Goal: Task Accomplishment & Management: Complete application form

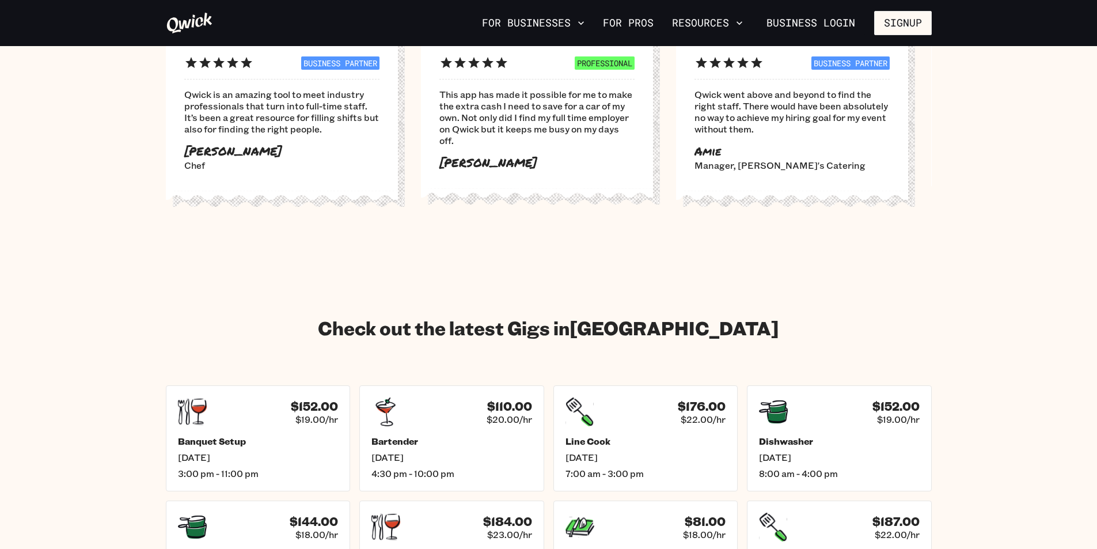
scroll to position [1612, 0]
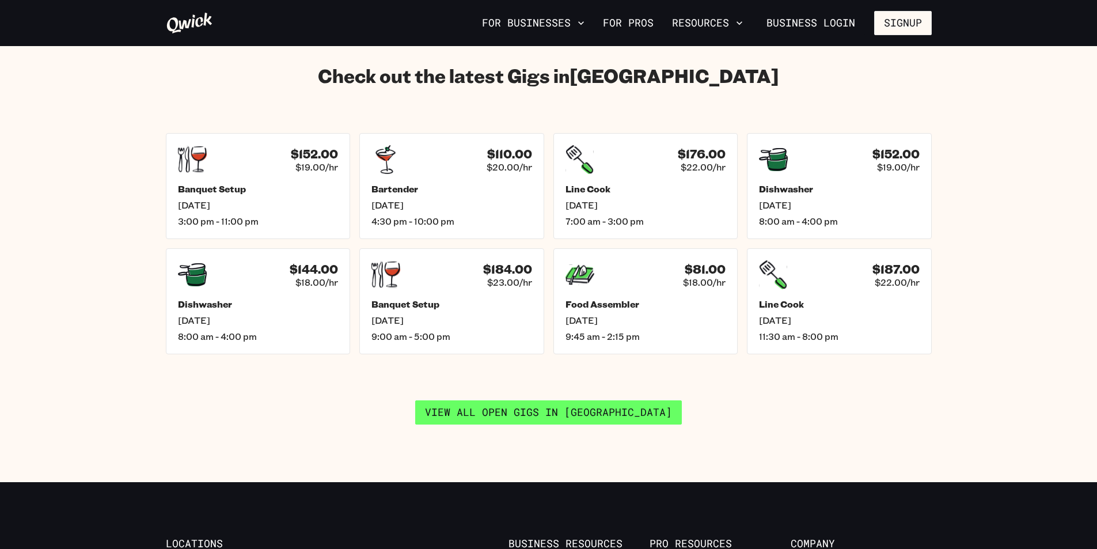
click at [571, 406] on link "View all open gigs in [GEOGRAPHIC_DATA]" at bounding box center [548, 412] width 267 height 24
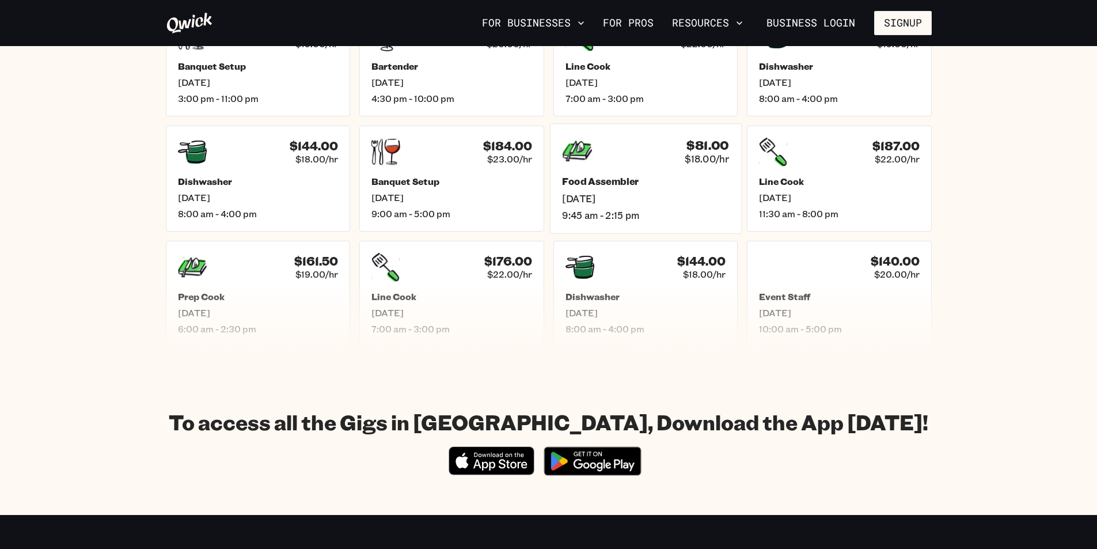
scroll to position [633, 0]
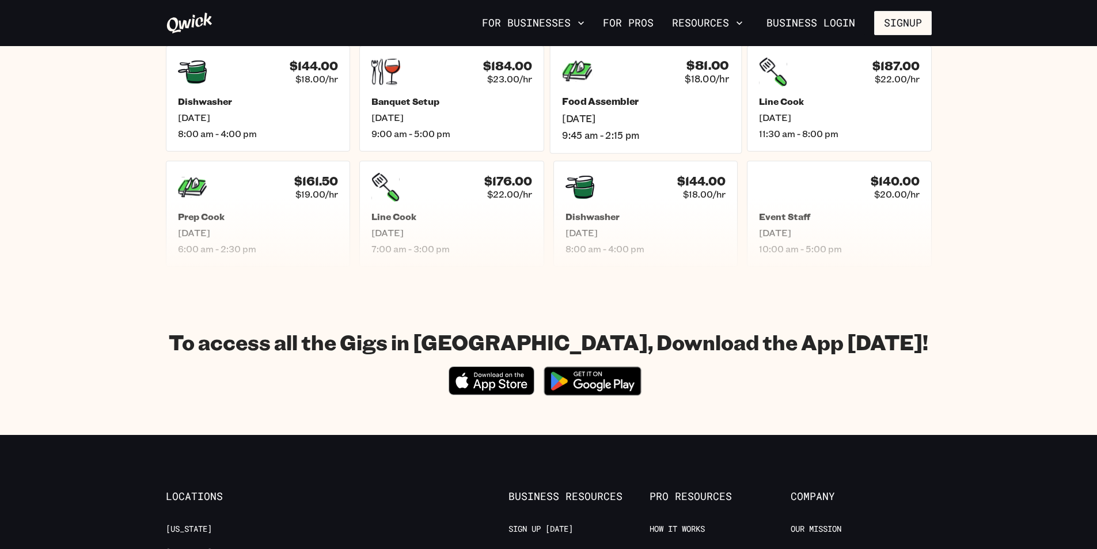
click at [629, 94] on div "$81.00 $18.00/hr Food Assembler [DATE] 9:45 am - 2:15 pm" at bounding box center [645, 98] width 192 height 110
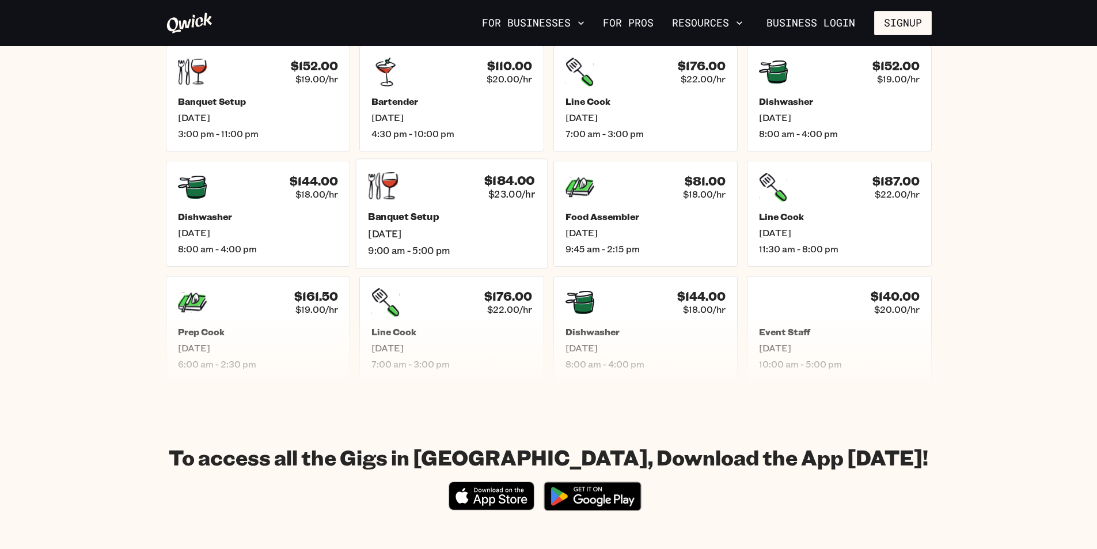
click at [484, 191] on div "$184.00 $23.00/hr" at bounding box center [451, 186] width 167 height 30
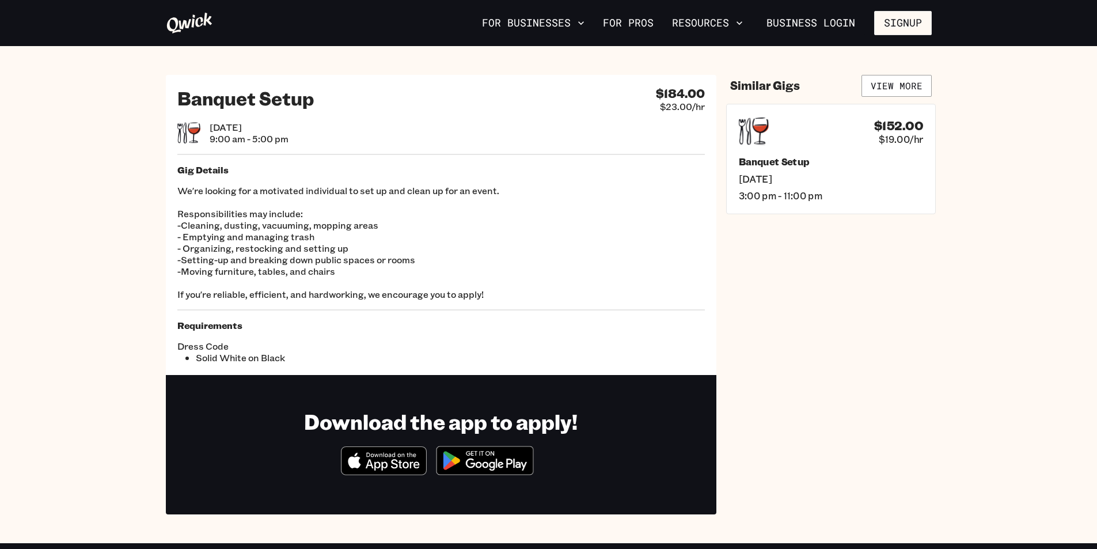
click at [849, 146] on div "$152.00 $19.00/hr" at bounding box center [830, 131] width 184 height 30
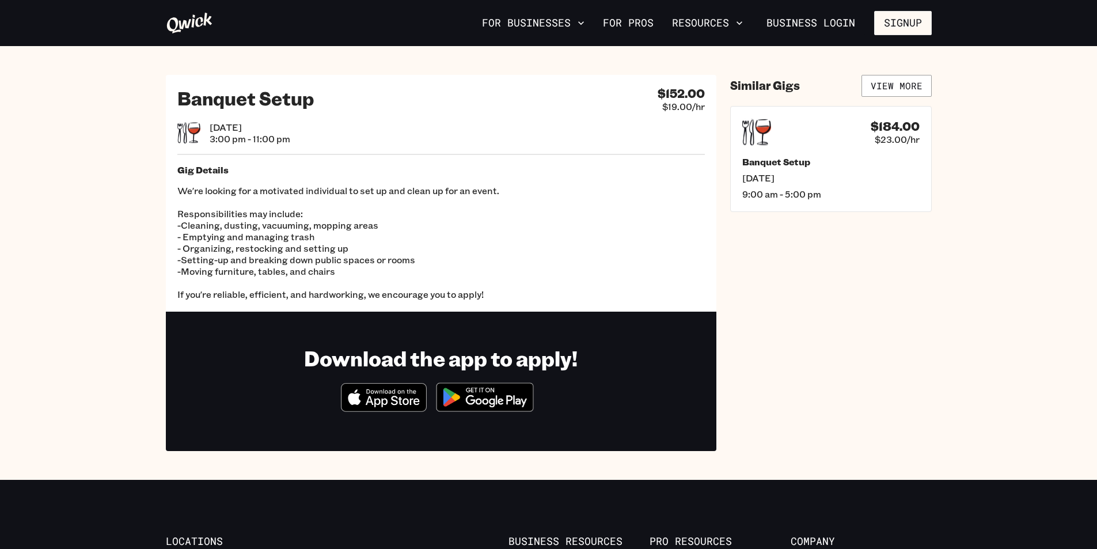
click at [849, 146] on div "$184.00 $23.00/hr" at bounding box center [830, 132] width 177 height 29
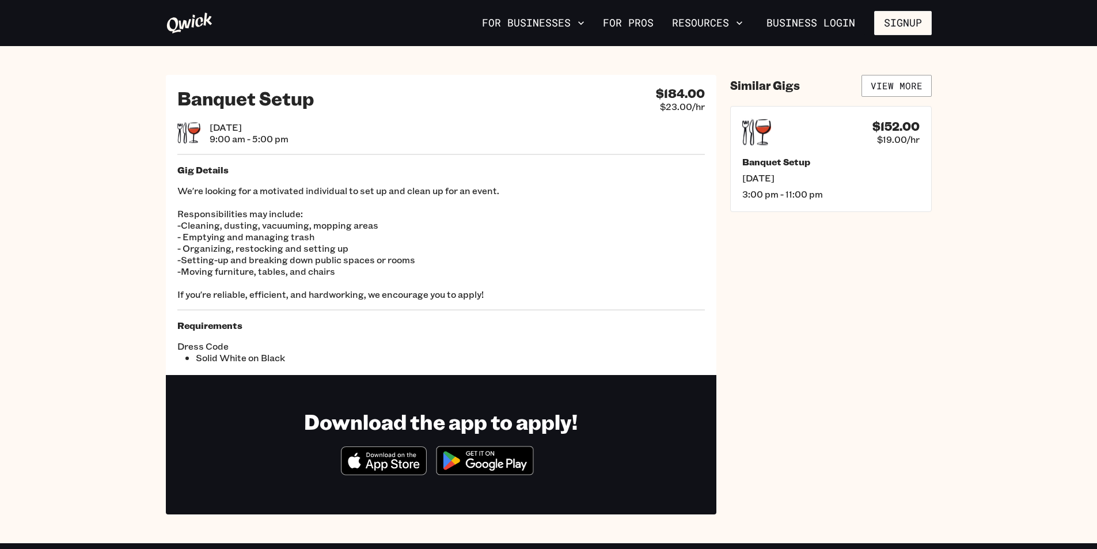
scroll to position [518, 0]
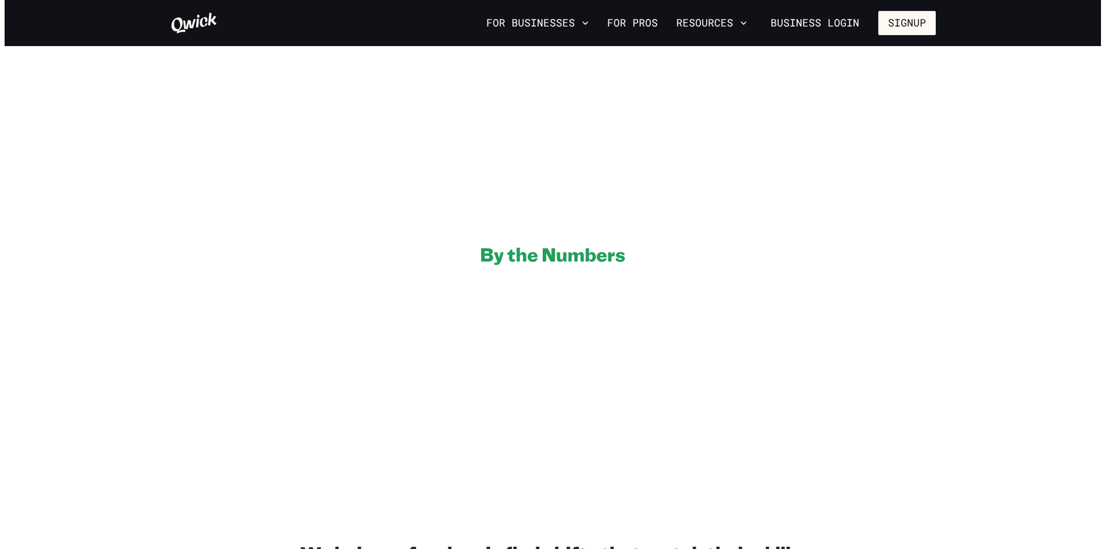
scroll to position [1612, 0]
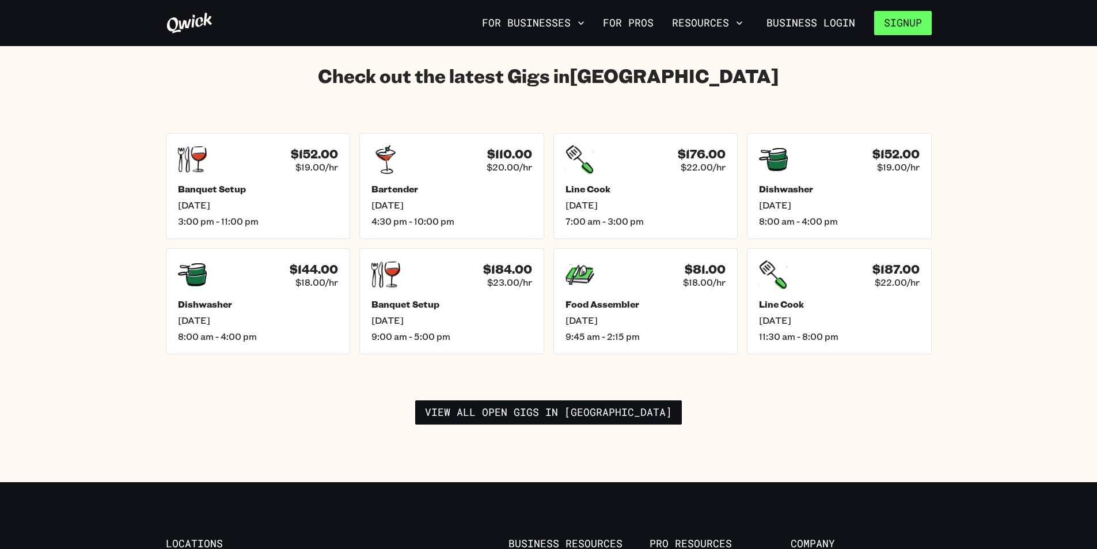
click at [899, 32] on button "Signup" at bounding box center [903, 23] width 58 height 24
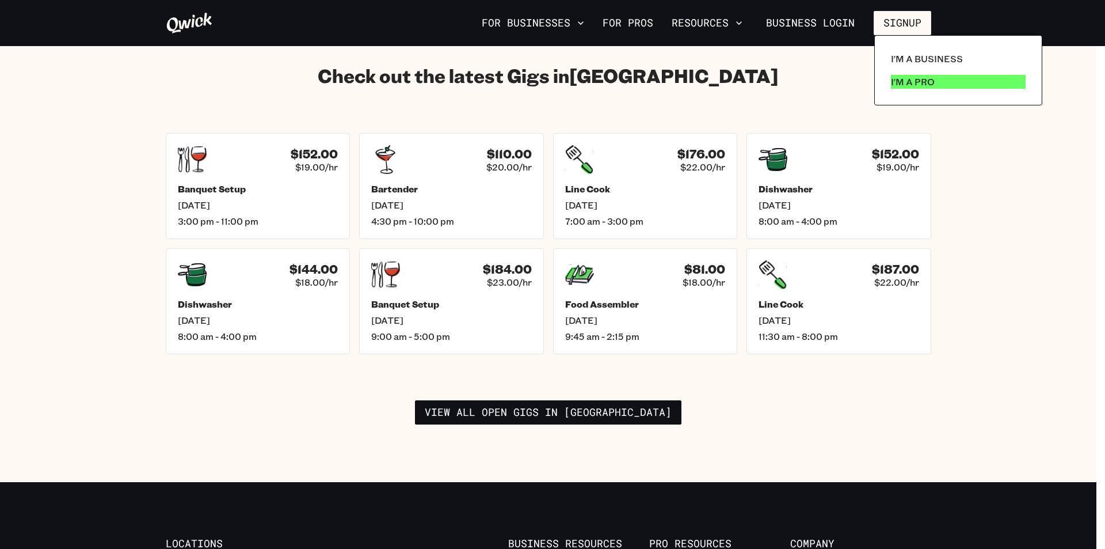
click at [895, 78] on p "I'm a Pro" at bounding box center [913, 82] width 44 height 14
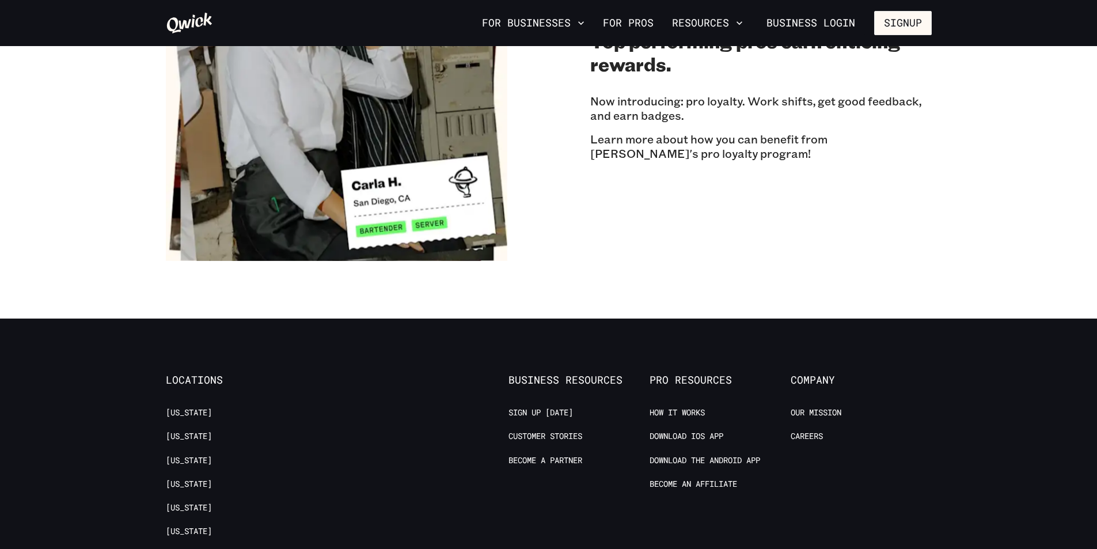
scroll to position [2050, 0]
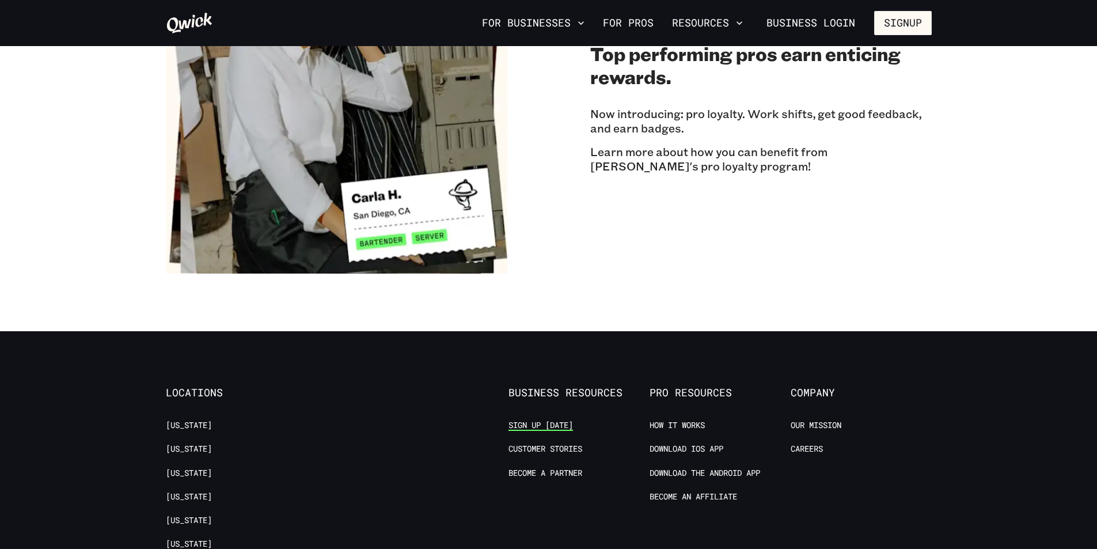
click at [537, 420] on link "Sign up [DATE]" at bounding box center [540, 425] width 64 height 11
click at [637, 21] on link "For Pros" at bounding box center [628, 23] width 60 height 20
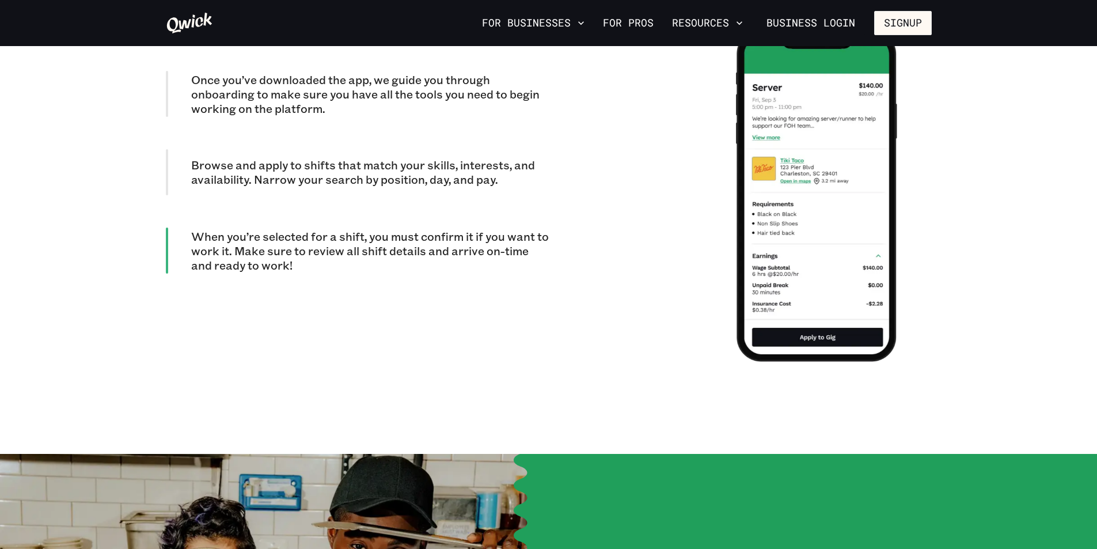
scroll to position [1209, 0]
